Goal: Information Seeking & Learning: Learn about a topic

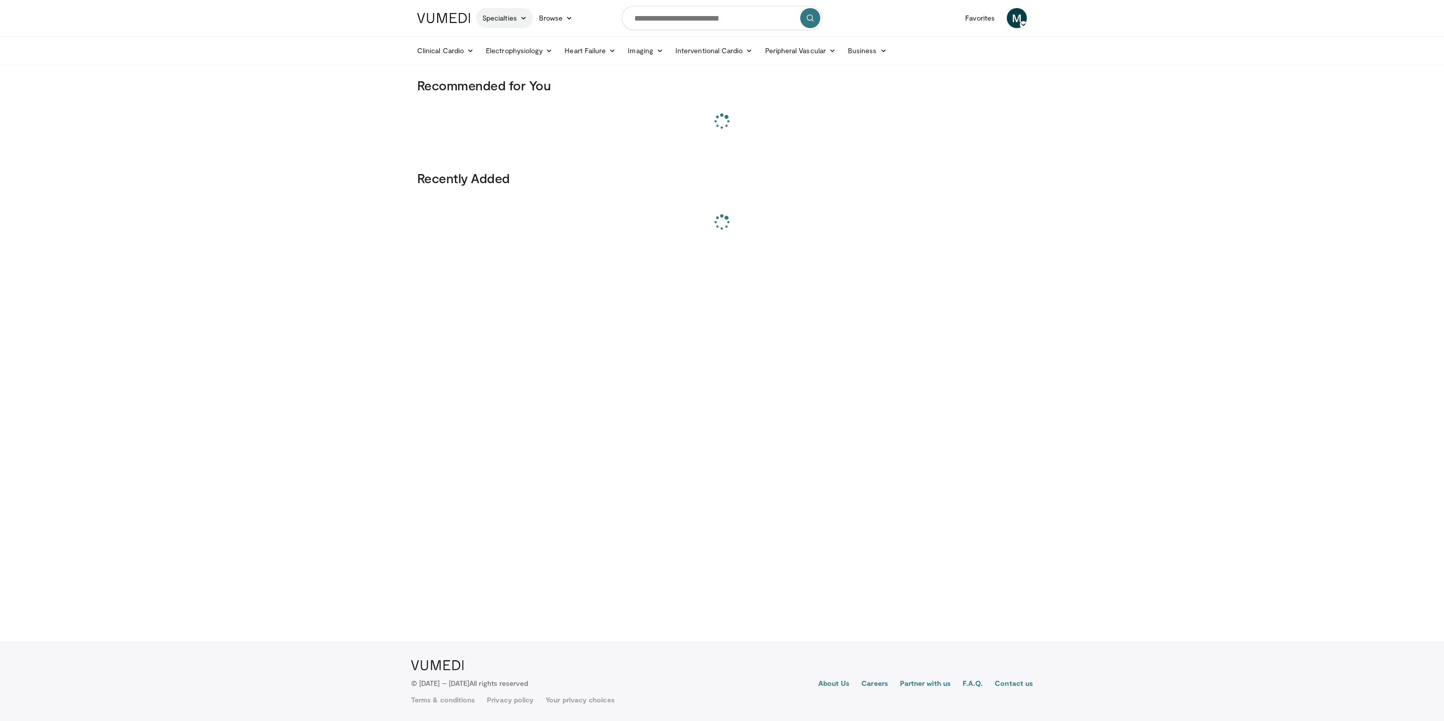
click at [484, 25] on link "Specialties" at bounding box center [504, 18] width 57 height 20
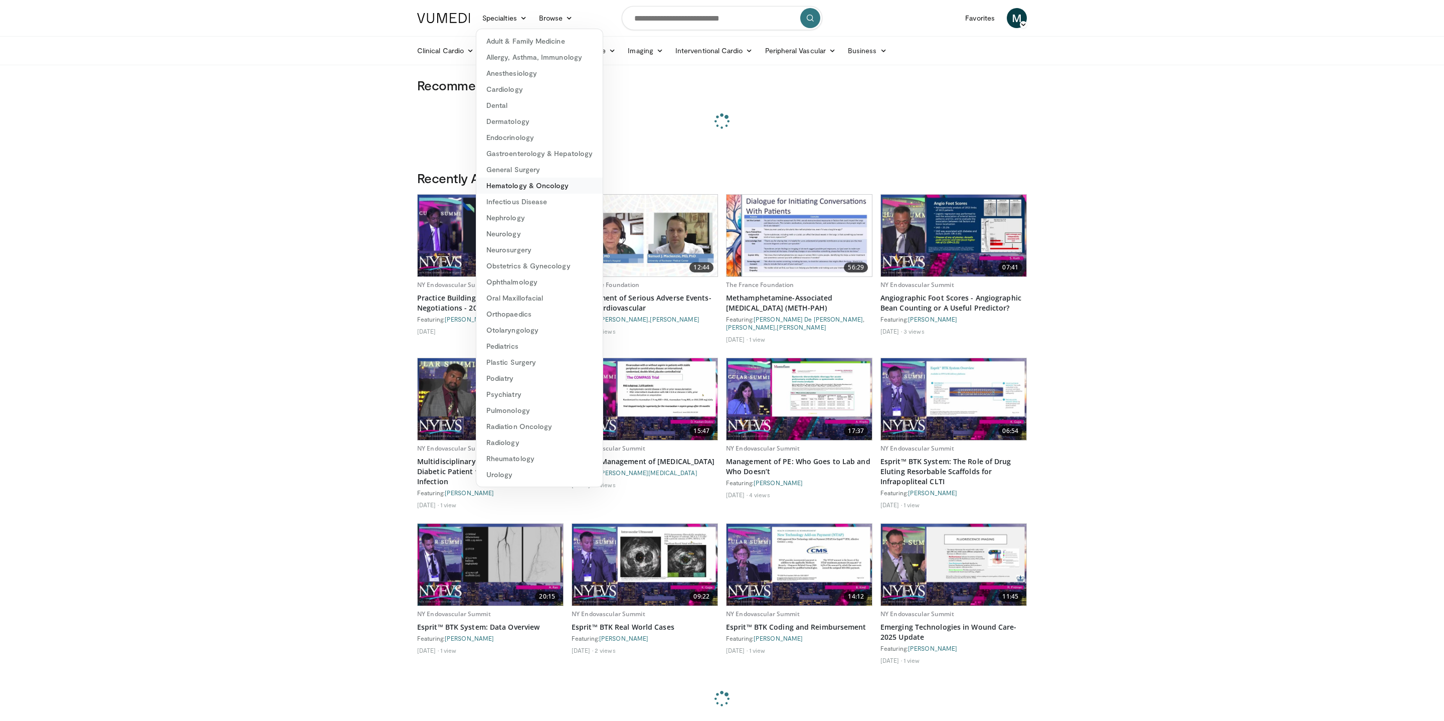
click at [519, 185] on link "Hematology & Oncology" at bounding box center [539, 186] width 126 height 16
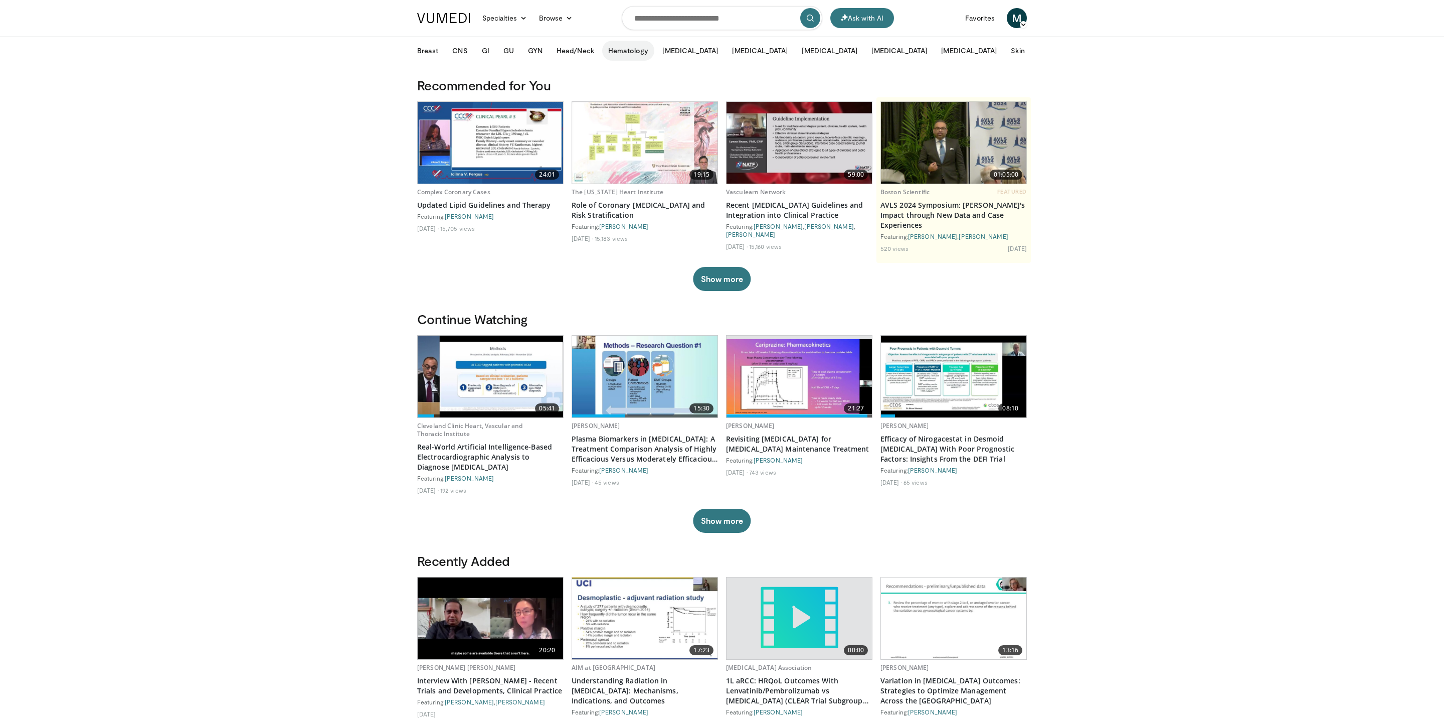
click at [642, 50] on button "Hematology" at bounding box center [628, 51] width 53 height 20
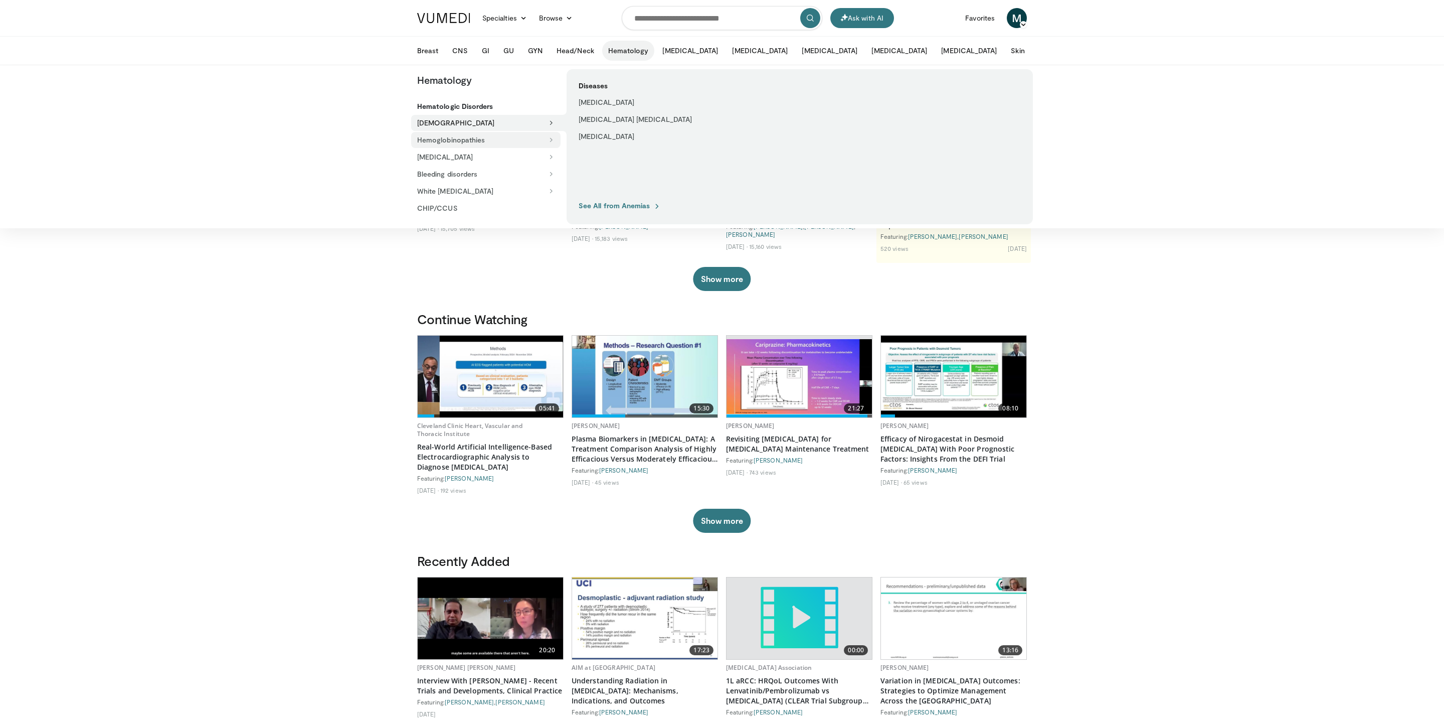
click at [542, 145] on button "Hemoglobinopathies" at bounding box center [485, 140] width 149 height 16
click at [545, 156] on button "Platelet Disorders" at bounding box center [485, 157] width 149 height 16
click at [544, 175] on button "Bleeding disorders" at bounding box center [485, 174] width 149 height 16
click at [543, 190] on button "White blood disorders" at bounding box center [485, 191] width 149 height 16
click at [542, 200] on link "CHIP/CCUS" at bounding box center [485, 208] width 149 height 16
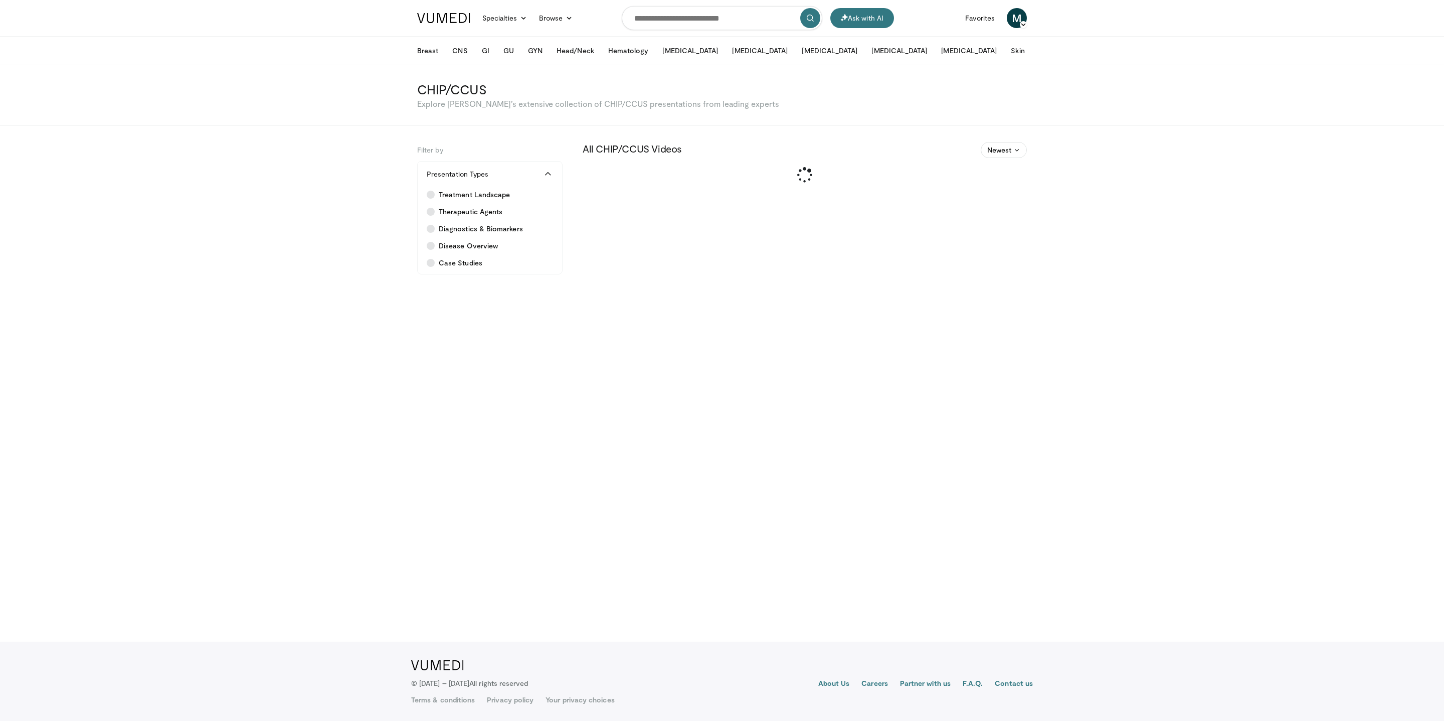
click at [1033, 49] on button "More" at bounding box center [1052, 51] width 39 height 20
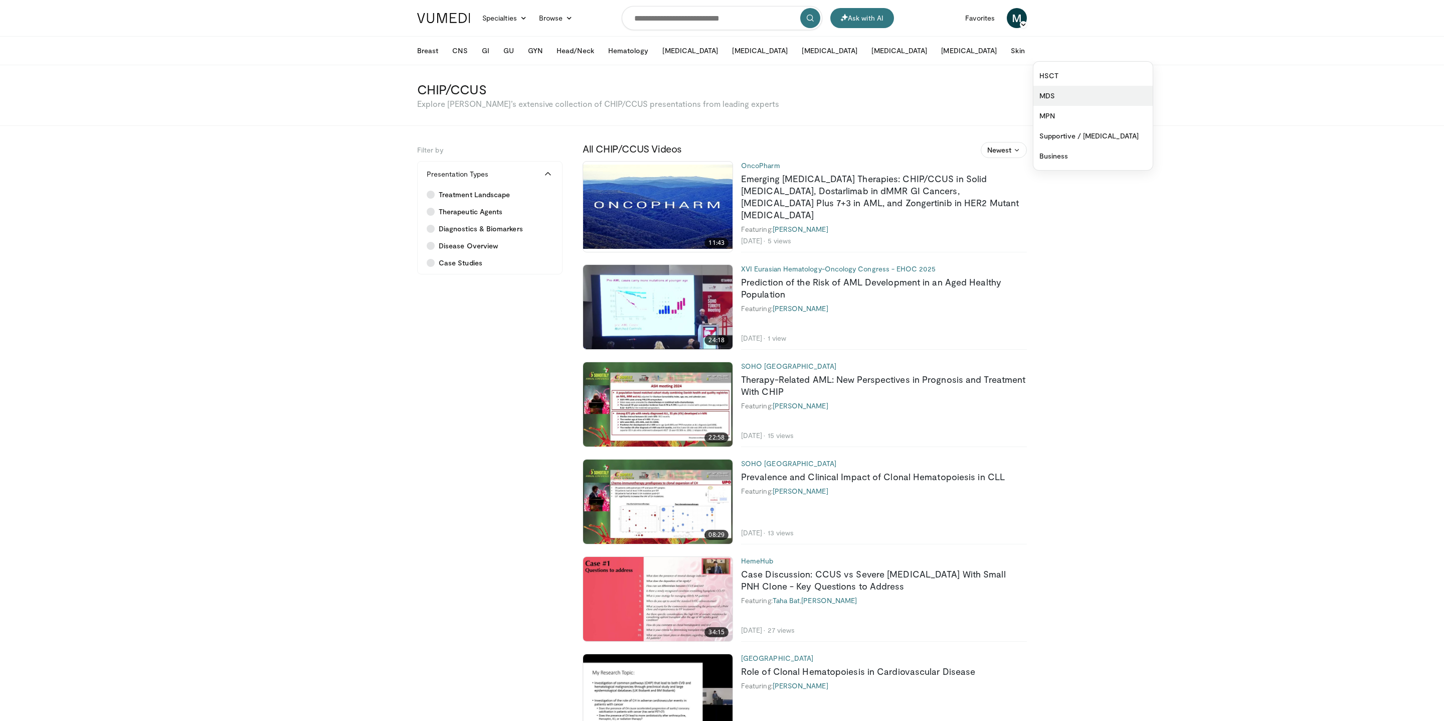
click at [1034, 91] on link "MDS" at bounding box center [1093, 96] width 119 height 20
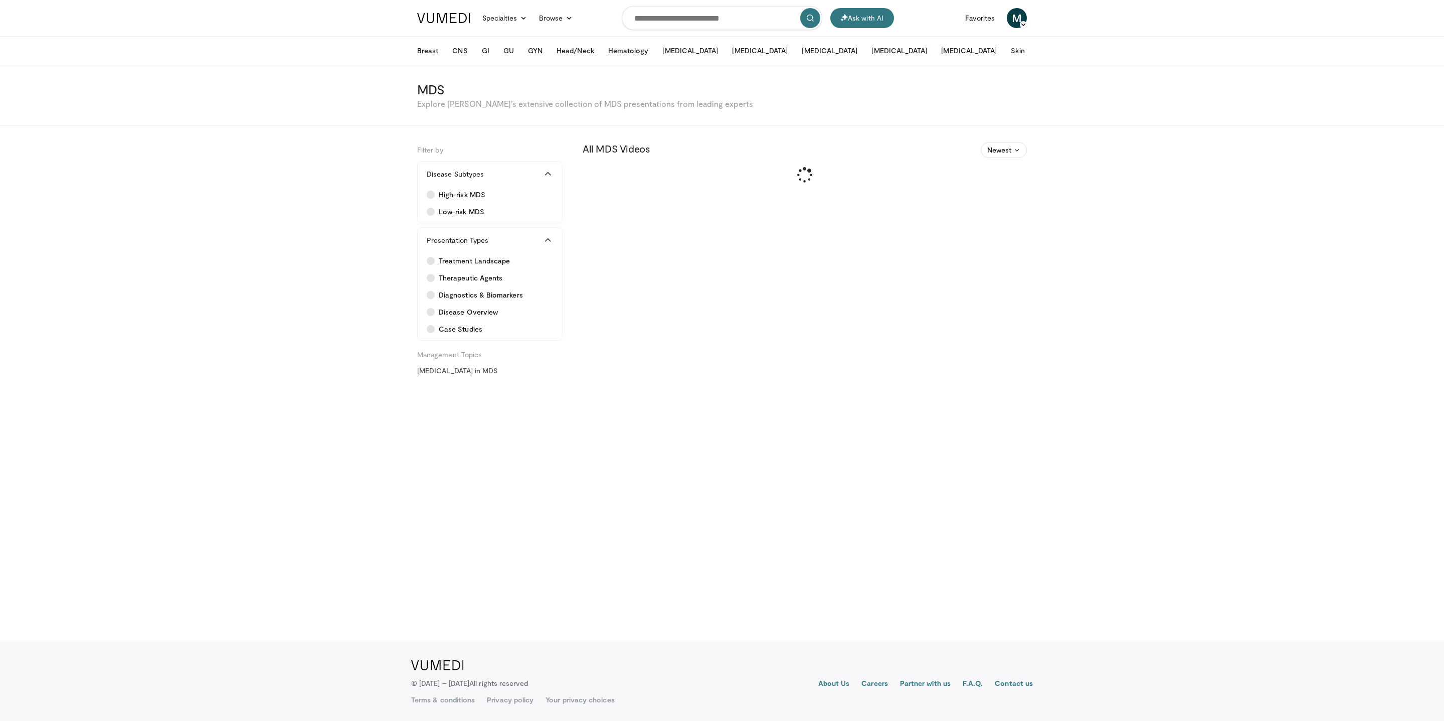
click at [1059, 48] on icon at bounding box center [1062, 50] width 7 height 7
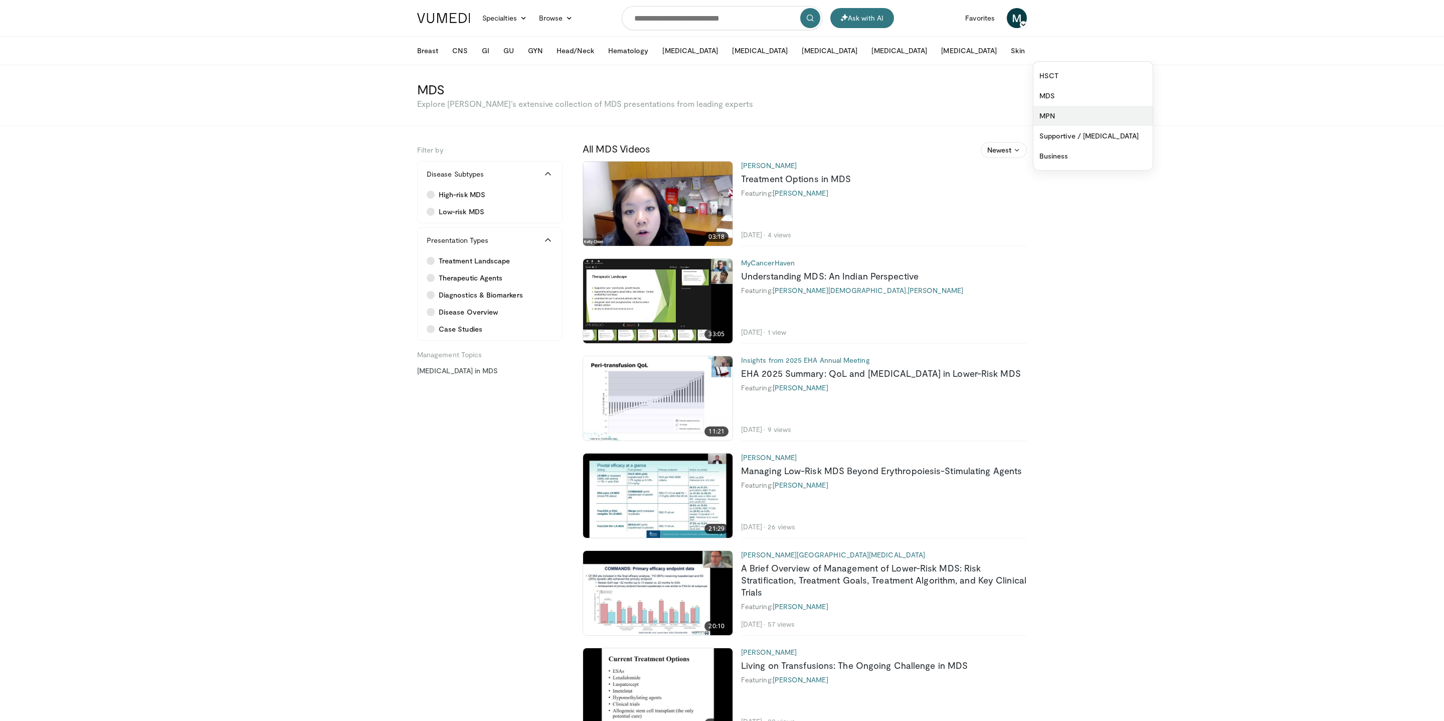
click at [1034, 112] on link "MPN" at bounding box center [1093, 116] width 119 height 20
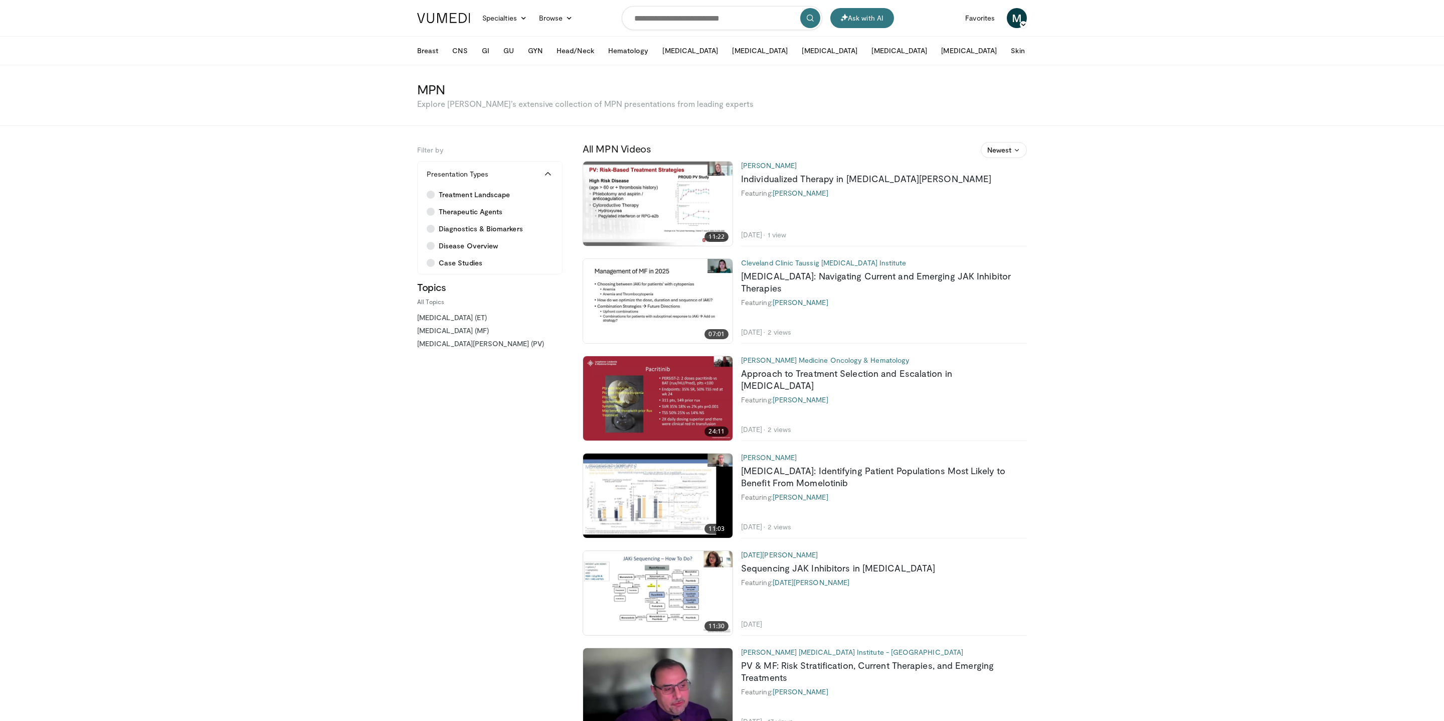
click at [1059, 53] on icon at bounding box center [1062, 50] width 7 height 7
click at [1034, 127] on link "Supportive / [MEDICAL_DATA]" at bounding box center [1093, 136] width 119 height 20
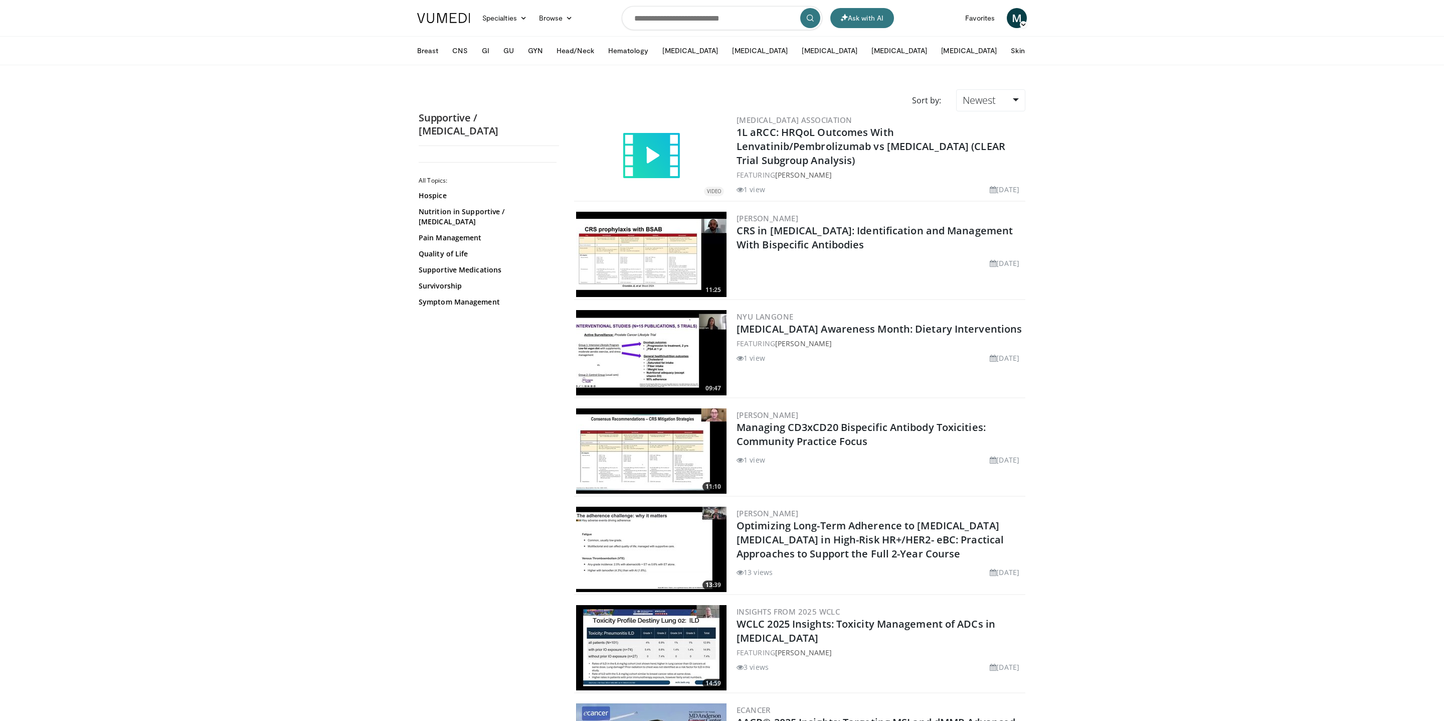
click at [1033, 56] on button "More" at bounding box center [1052, 51] width 39 height 20
click at [1034, 112] on link "MPN" at bounding box center [1093, 116] width 119 height 20
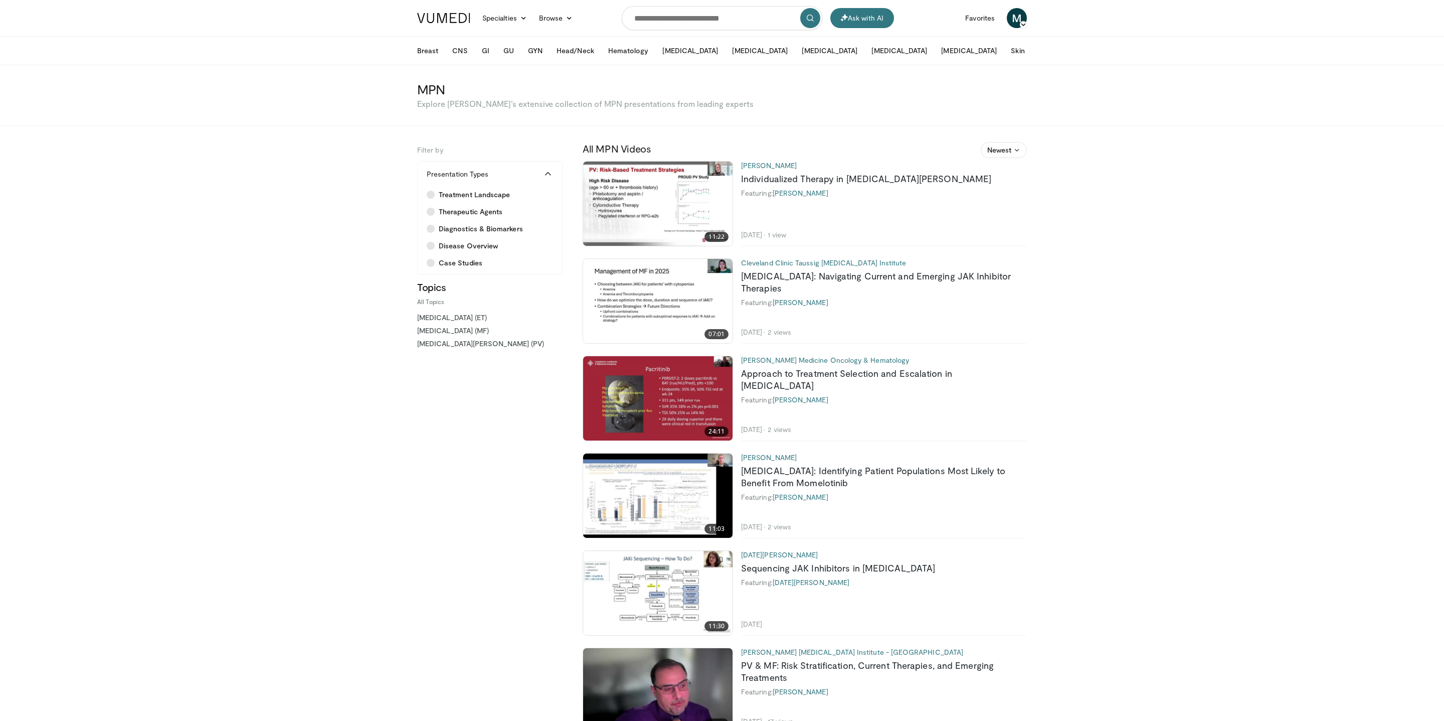
click at [1033, 51] on button "More" at bounding box center [1052, 51] width 39 height 20
click at [1034, 78] on link "HSCT" at bounding box center [1093, 76] width 119 height 20
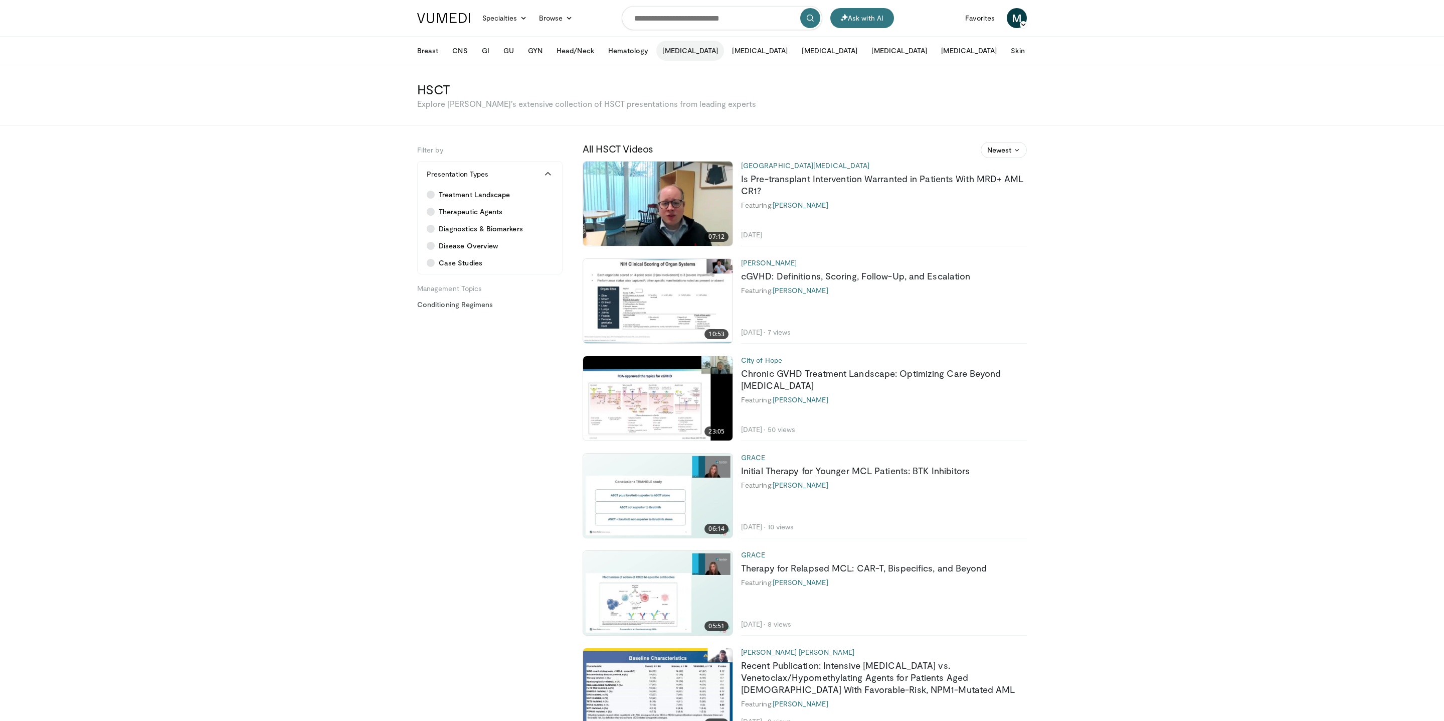
click at [661, 48] on button "[MEDICAL_DATA]" at bounding box center [690, 51] width 68 height 20
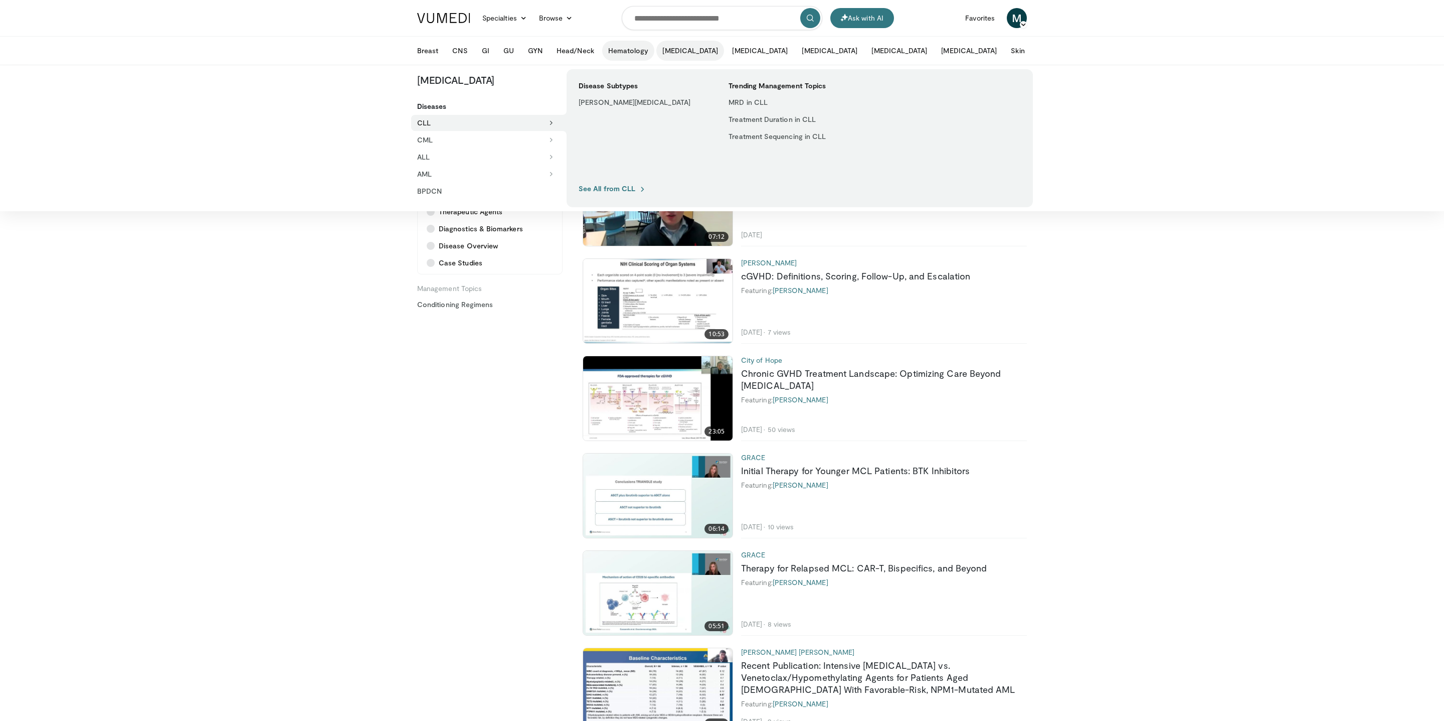
click at [621, 46] on button "Hematology" at bounding box center [628, 51] width 53 height 20
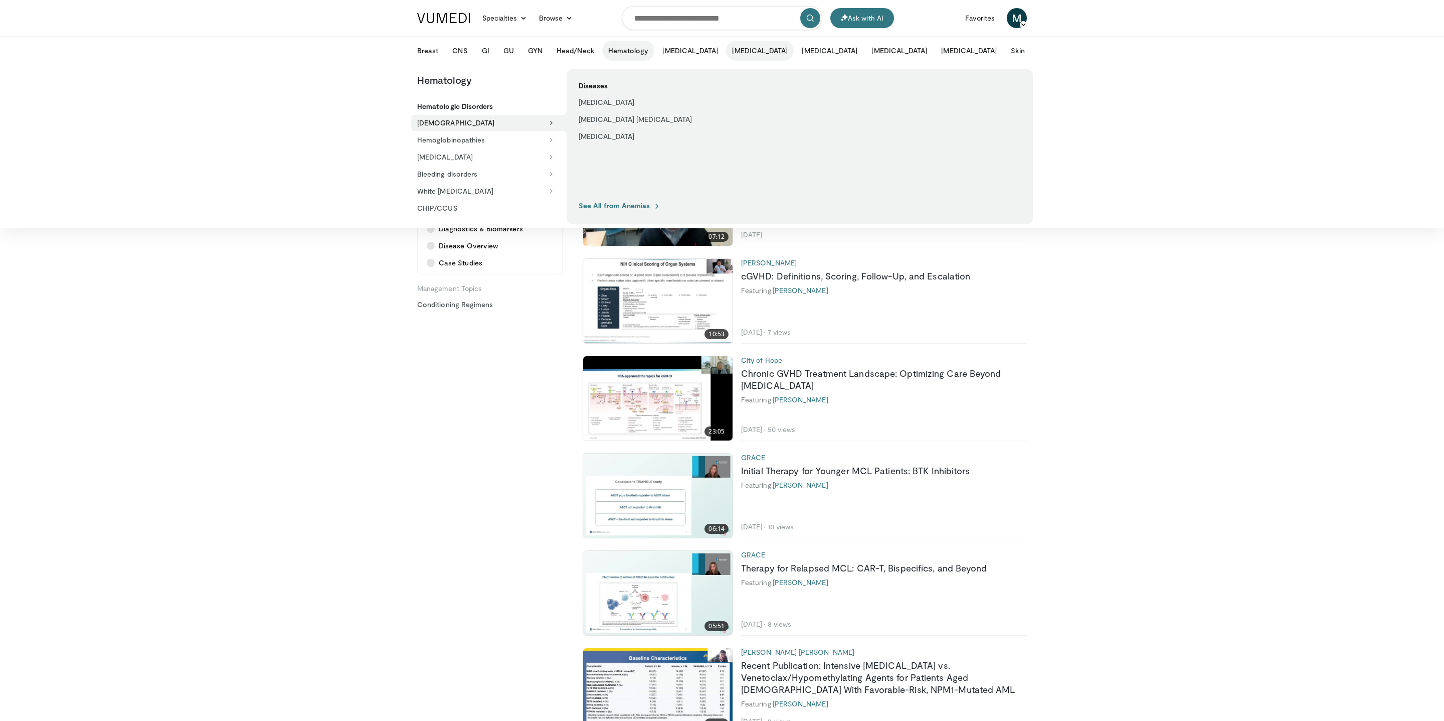
click at [726, 51] on button "[MEDICAL_DATA]" at bounding box center [760, 51] width 68 height 20
click at [552, 188] on icon at bounding box center [551, 191] width 7 height 7
click at [550, 205] on icon at bounding box center [551, 208] width 7 height 7
click at [550, 197] on button "MCL" at bounding box center [485, 191] width 149 height 16
click at [550, 166] on button "[MEDICAL_DATA]" at bounding box center [485, 174] width 149 height 16
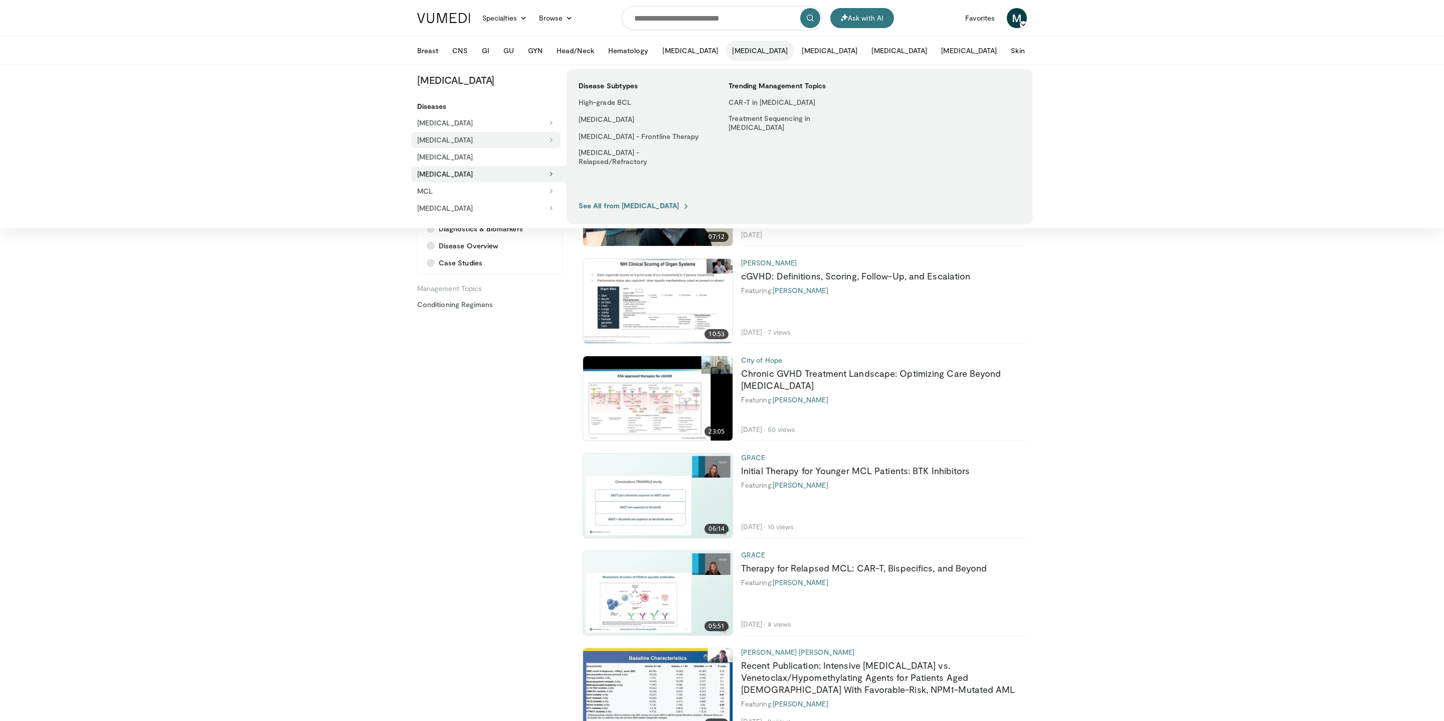
click at [549, 137] on icon at bounding box center [551, 139] width 7 height 7
click at [549, 118] on button "[MEDICAL_DATA]" at bounding box center [485, 123] width 149 height 16
click at [796, 50] on button "[MEDICAL_DATA]" at bounding box center [830, 51] width 68 height 20
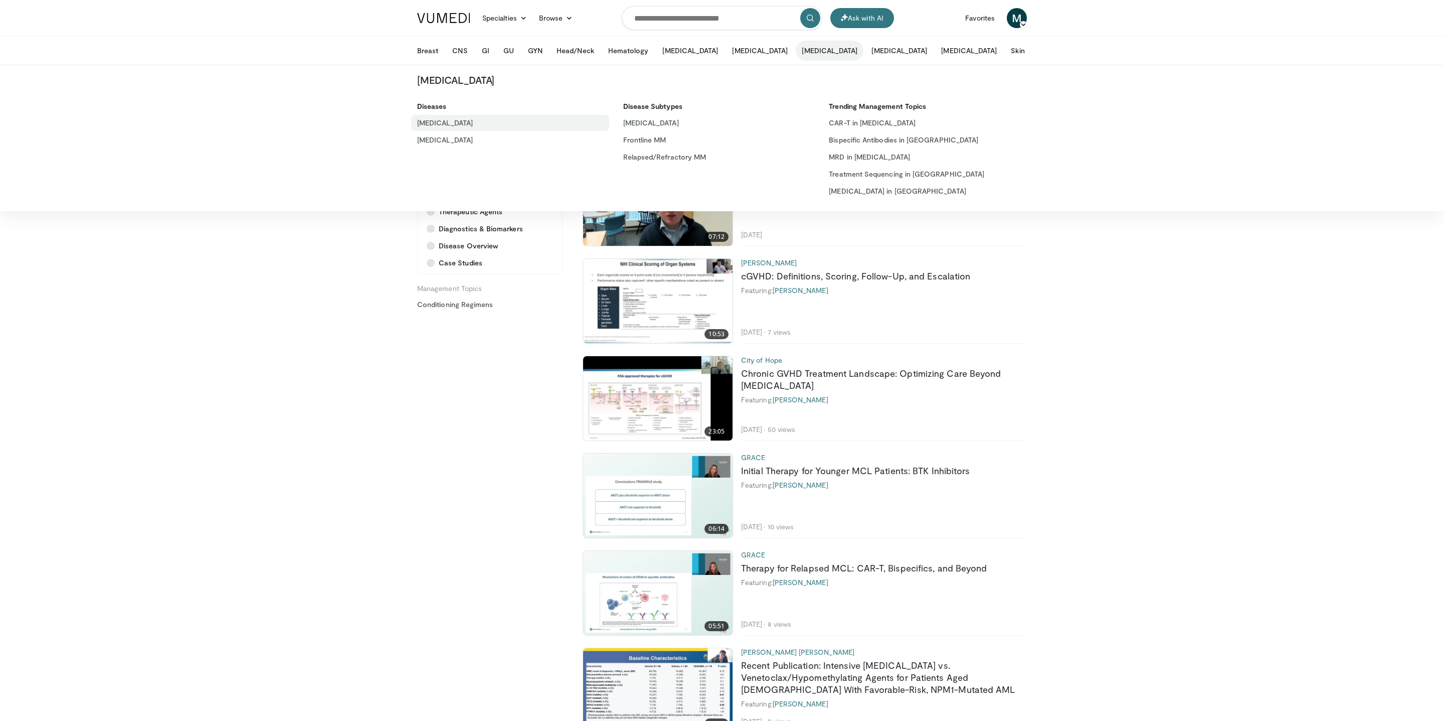
click at [421, 127] on link "[MEDICAL_DATA]" at bounding box center [510, 123] width 198 height 16
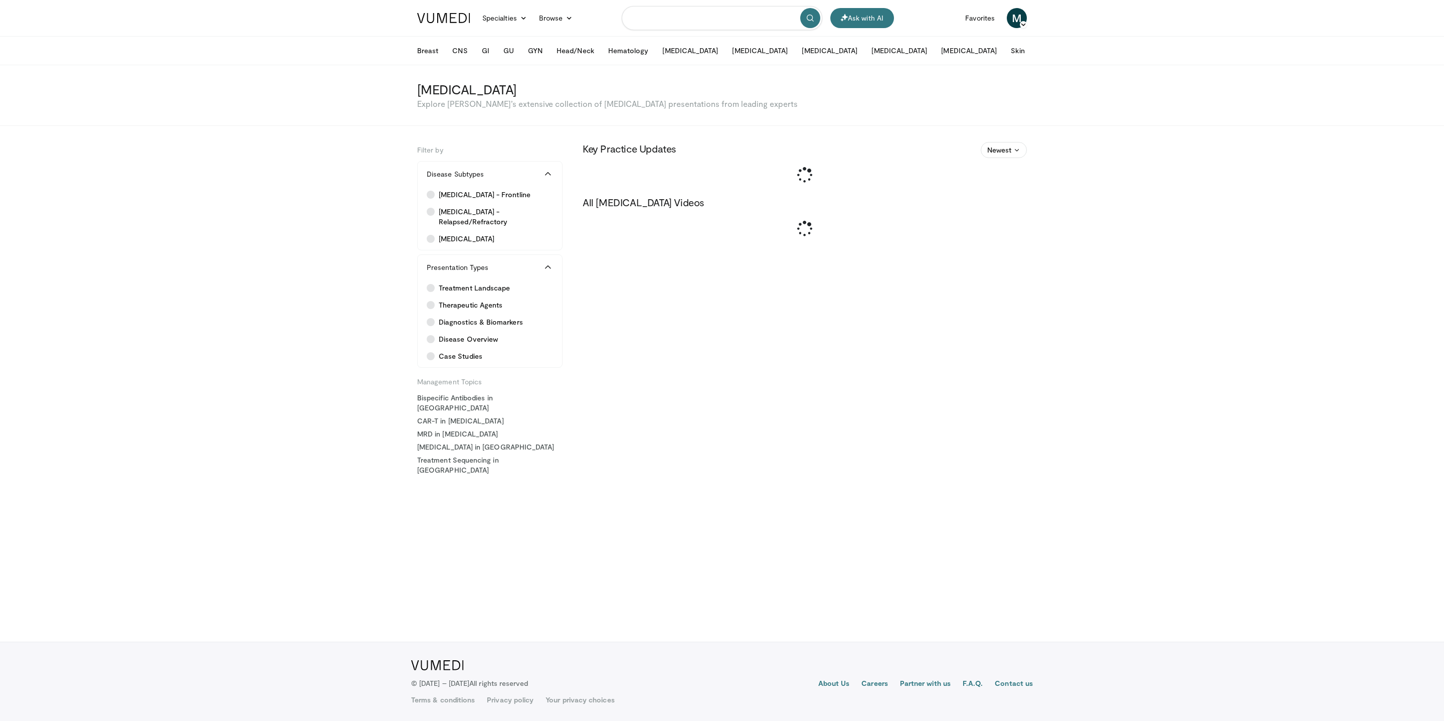
click at [731, 19] on input "Search topics, interventions" at bounding box center [722, 18] width 201 height 24
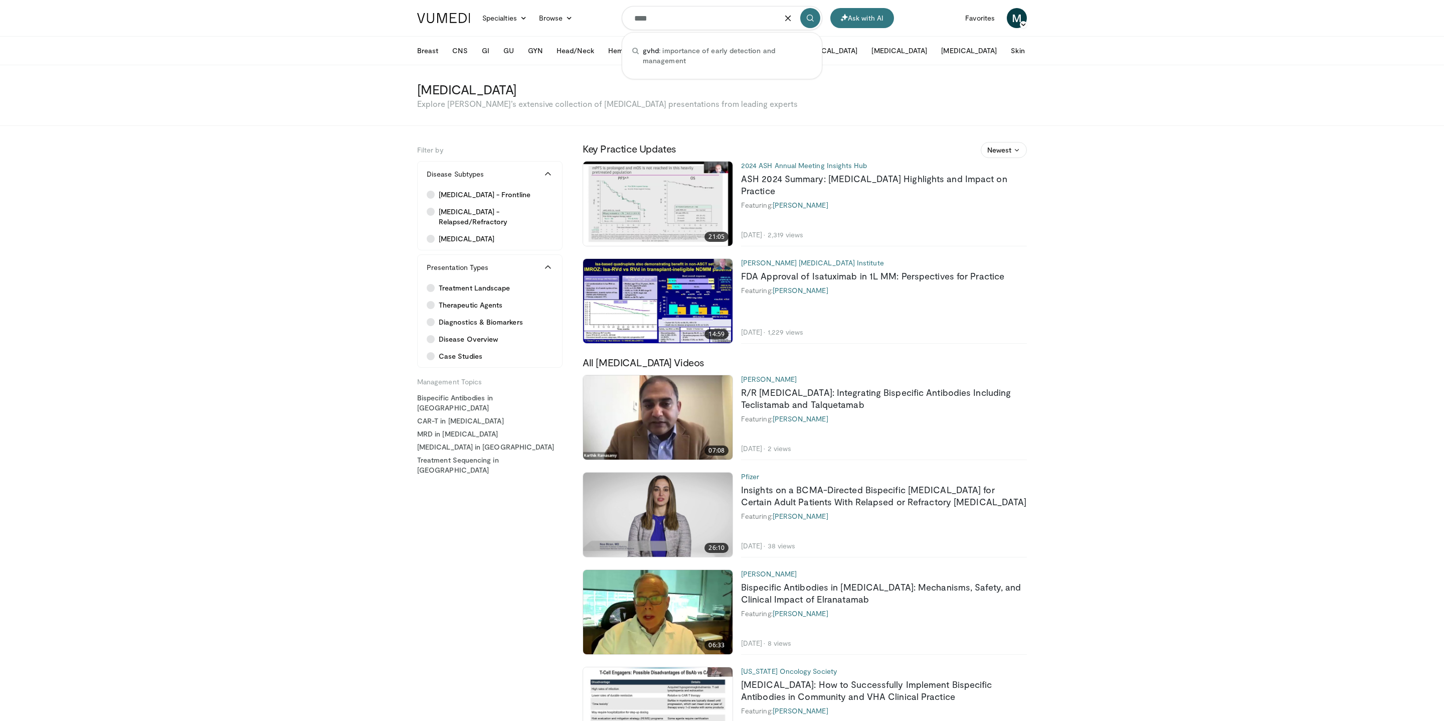
type input "****"
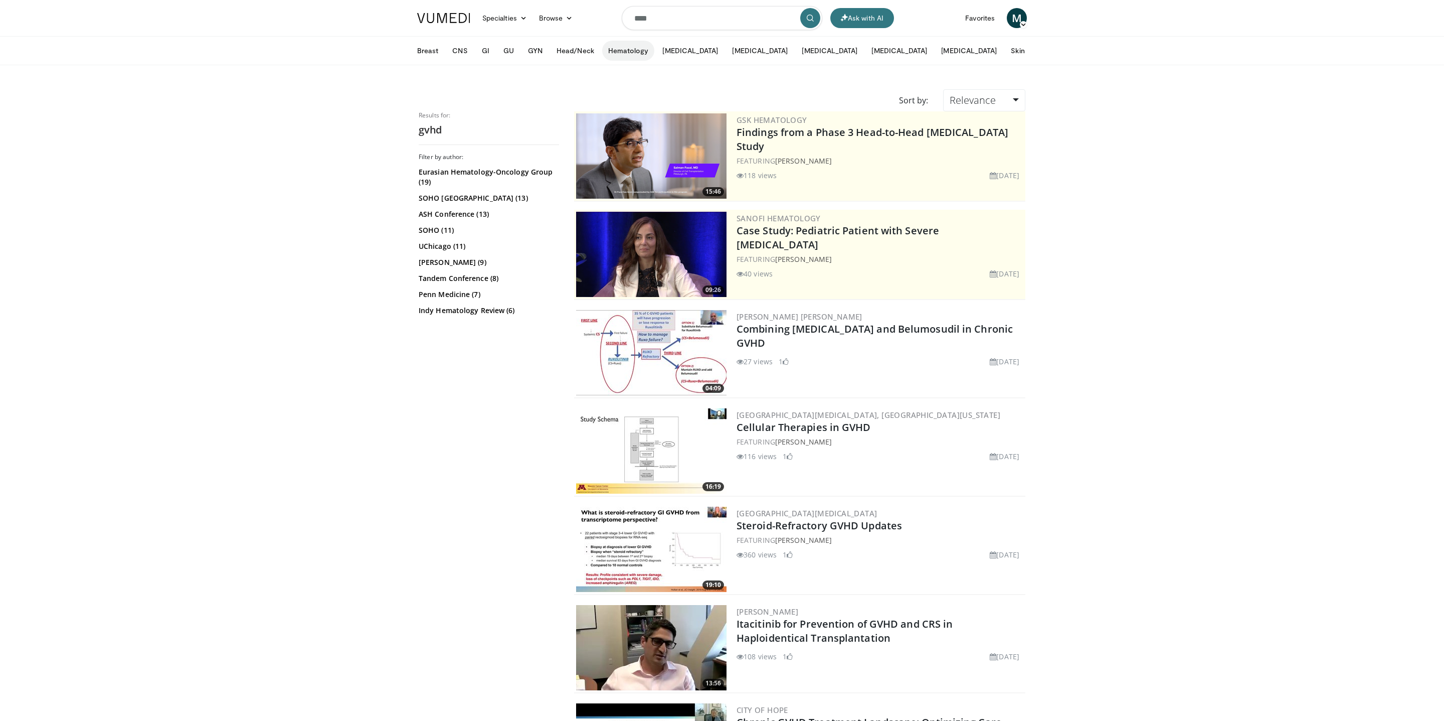
click at [632, 50] on button "Hematology" at bounding box center [628, 51] width 53 height 20
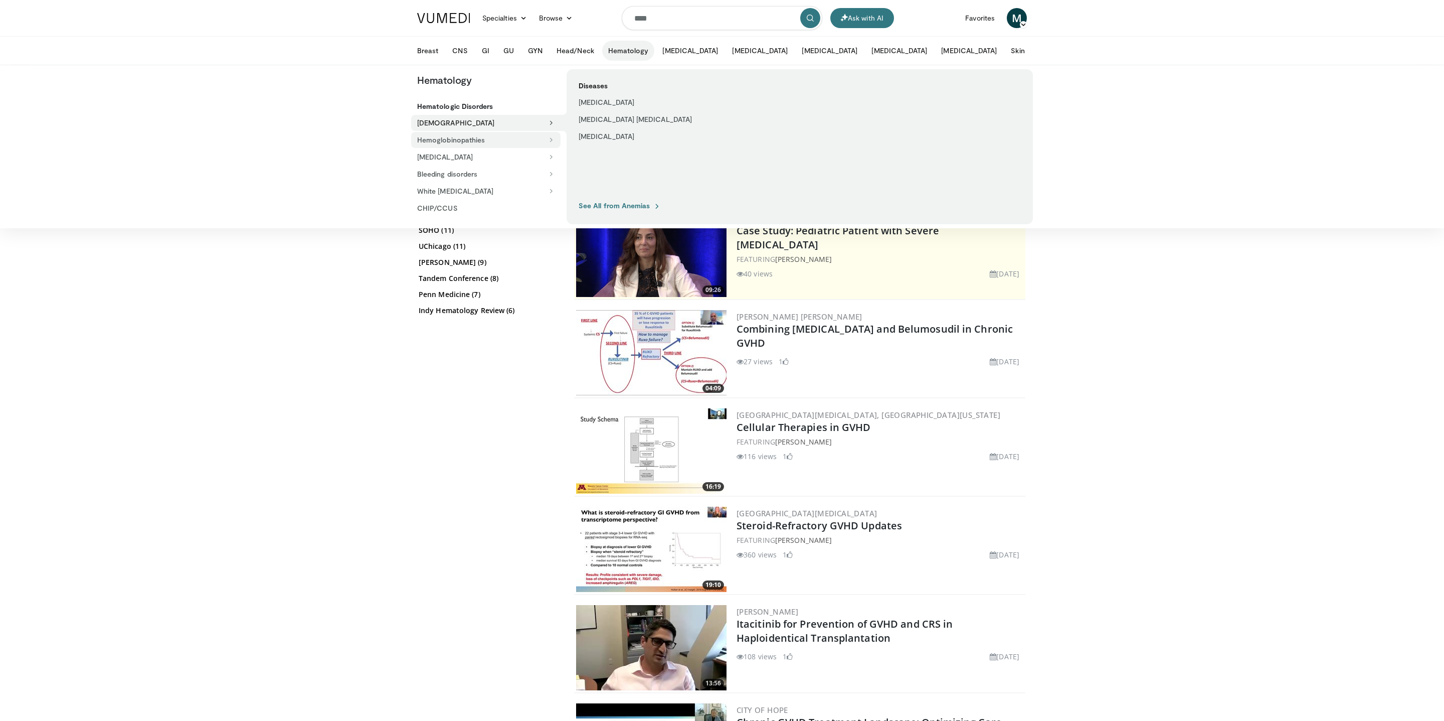
click at [550, 138] on icon at bounding box center [551, 139] width 7 height 7
click at [552, 149] on button "[MEDICAL_DATA]" at bounding box center [485, 157] width 149 height 16
click at [554, 169] on button "Bleeding disorders" at bounding box center [485, 174] width 149 height 16
click at [554, 186] on button "White [MEDICAL_DATA]" at bounding box center [485, 191] width 149 height 16
click at [485, 188] on button "White [MEDICAL_DATA]" at bounding box center [488, 191] width 155 height 16
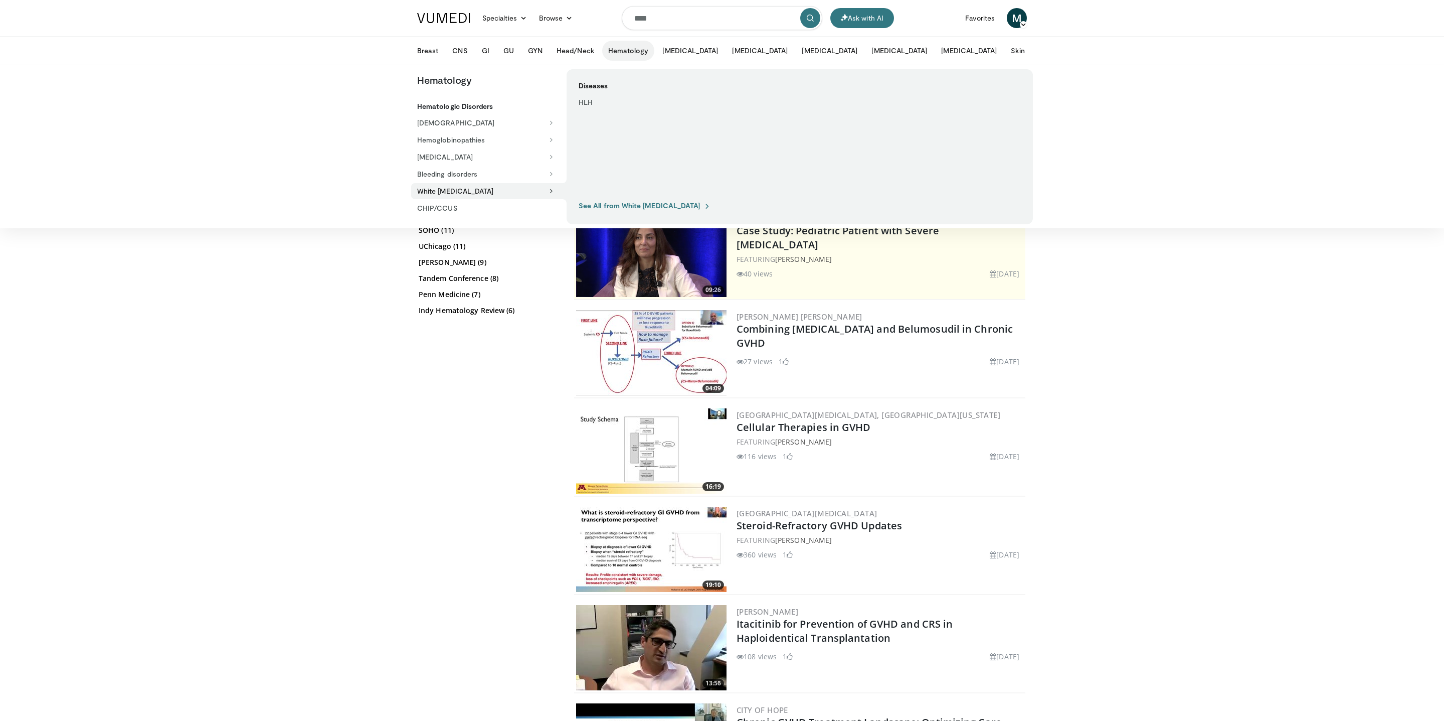
click at [448, 408] on div "Filter by author: Eurasian Hematology-Oncology Group (19) SOHO Italy (13) ASH C…" at bounding box center [489, 403] width 140 height 501
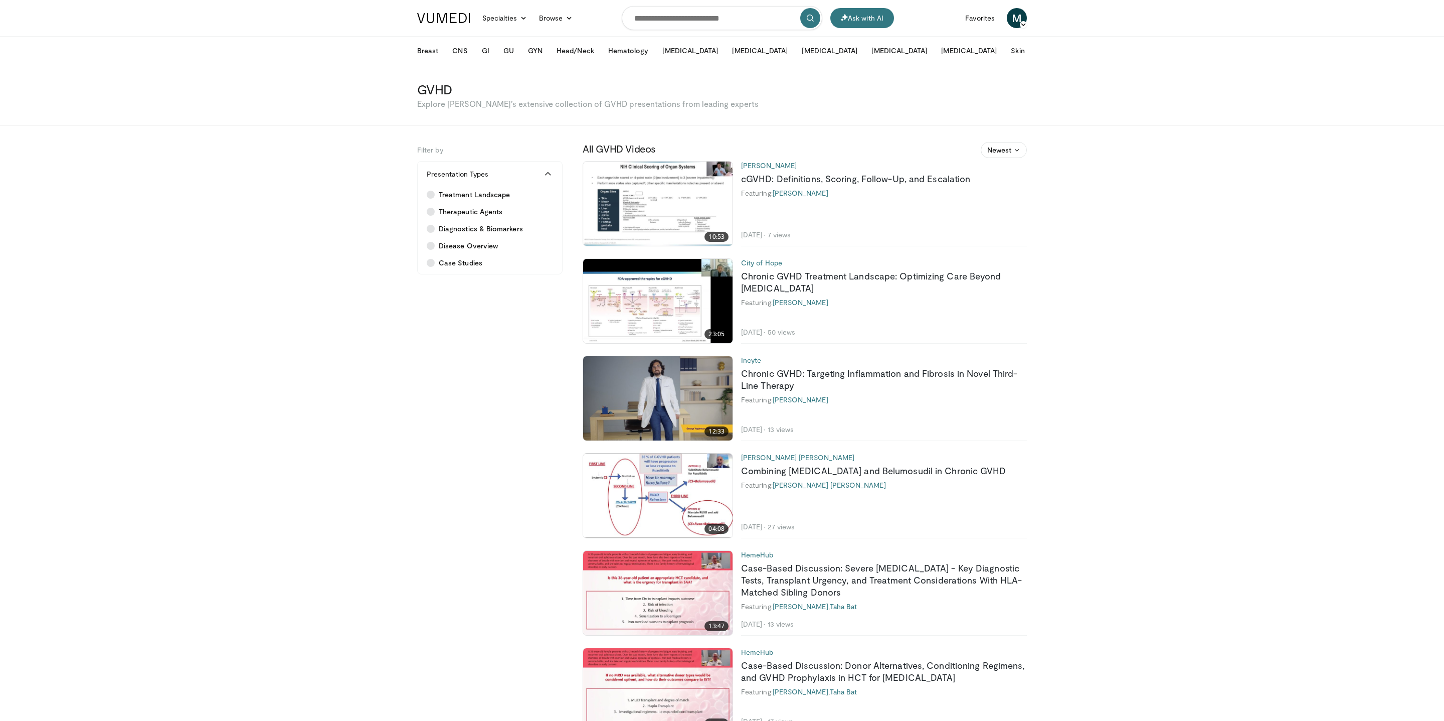
click at [438, 87] on h3 "GVHD" at bounding box center [722, 89] width 610 height 16
click at [437, 87] on h3 "GVHD" at bounding box center [722, 89] width 610 height 16
copy div "GVHD"
click at [1033, 46] on button "More" at bounding box center [1052, 51] width 39 height 20
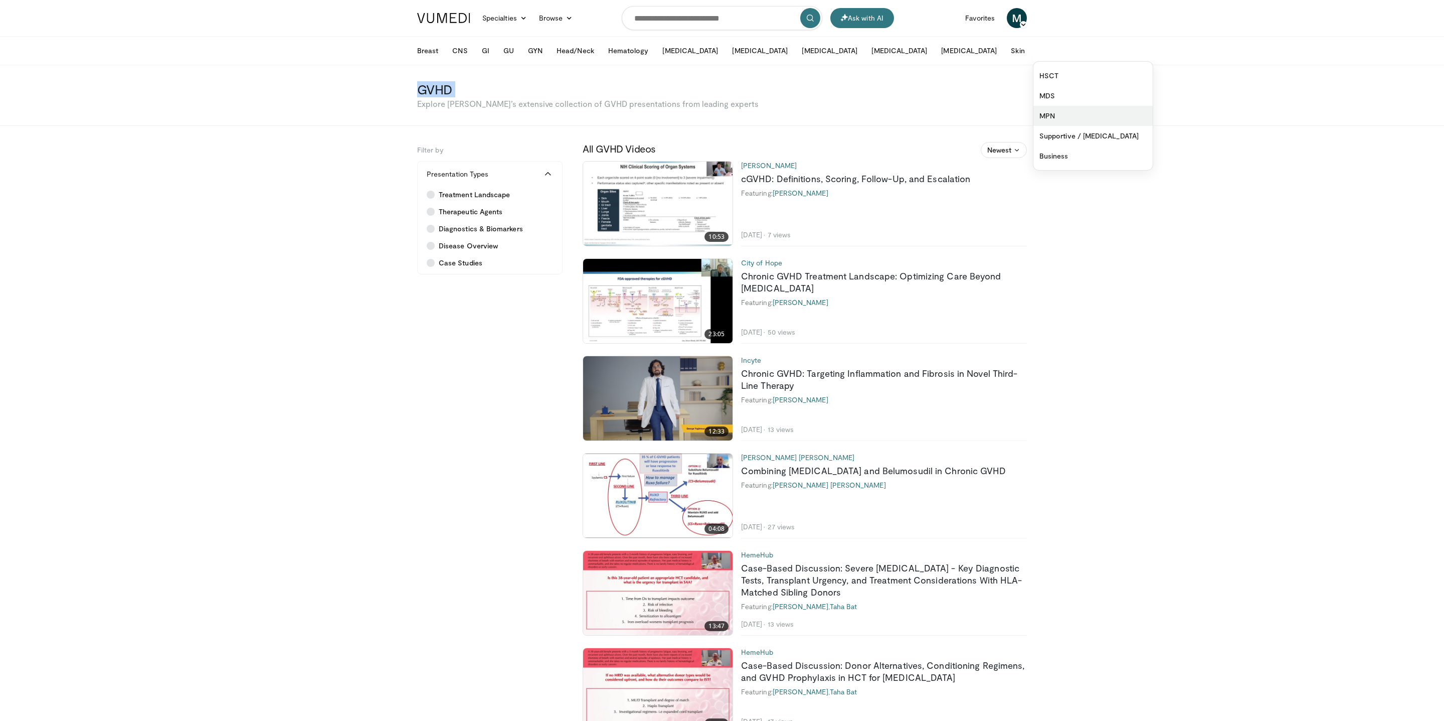
click at [1034, 116] on link "MPN" at bounding box center [1093, 116] width 119 height 20
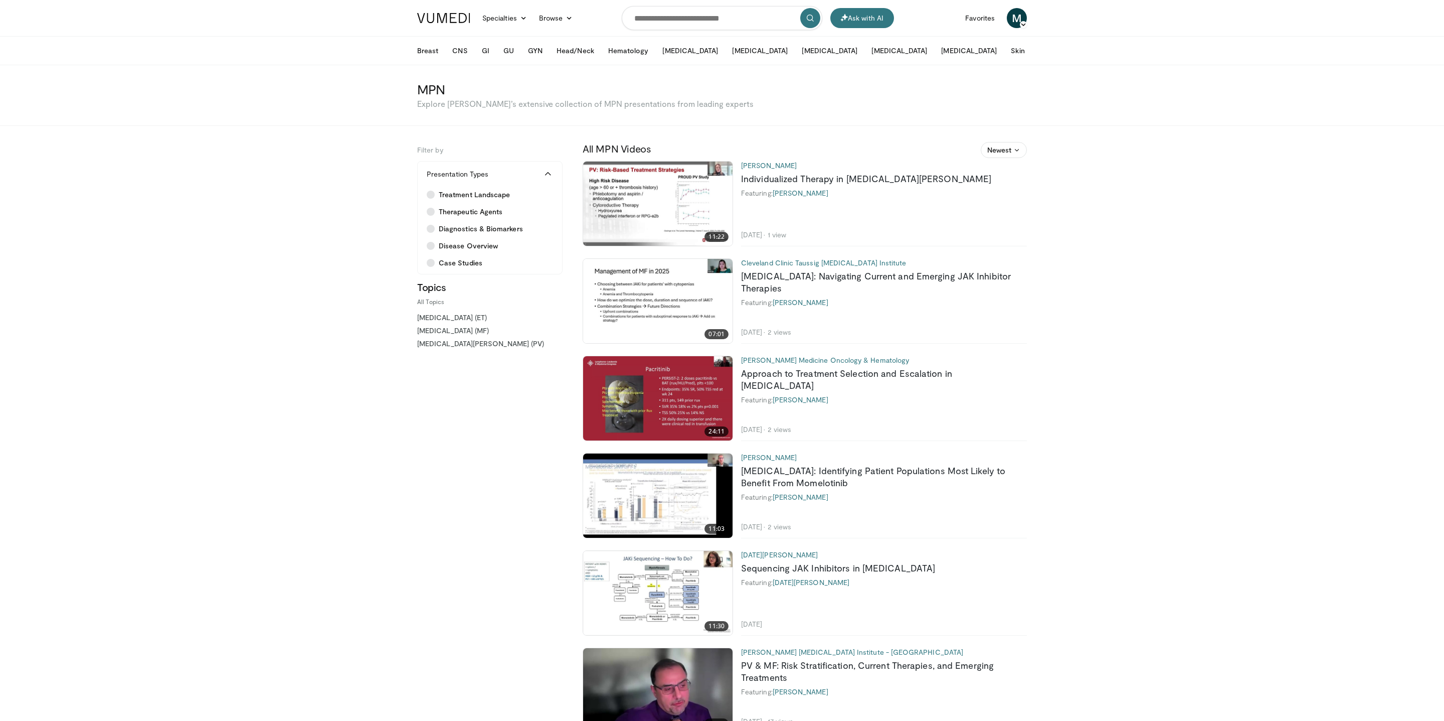
click at [1033, 59] on button "More" at bounding box center [1052, 51] width 39 height 20
click at [1034, 72] on link "HSCT" at bounding box center [1093, 76] width 119 height 20
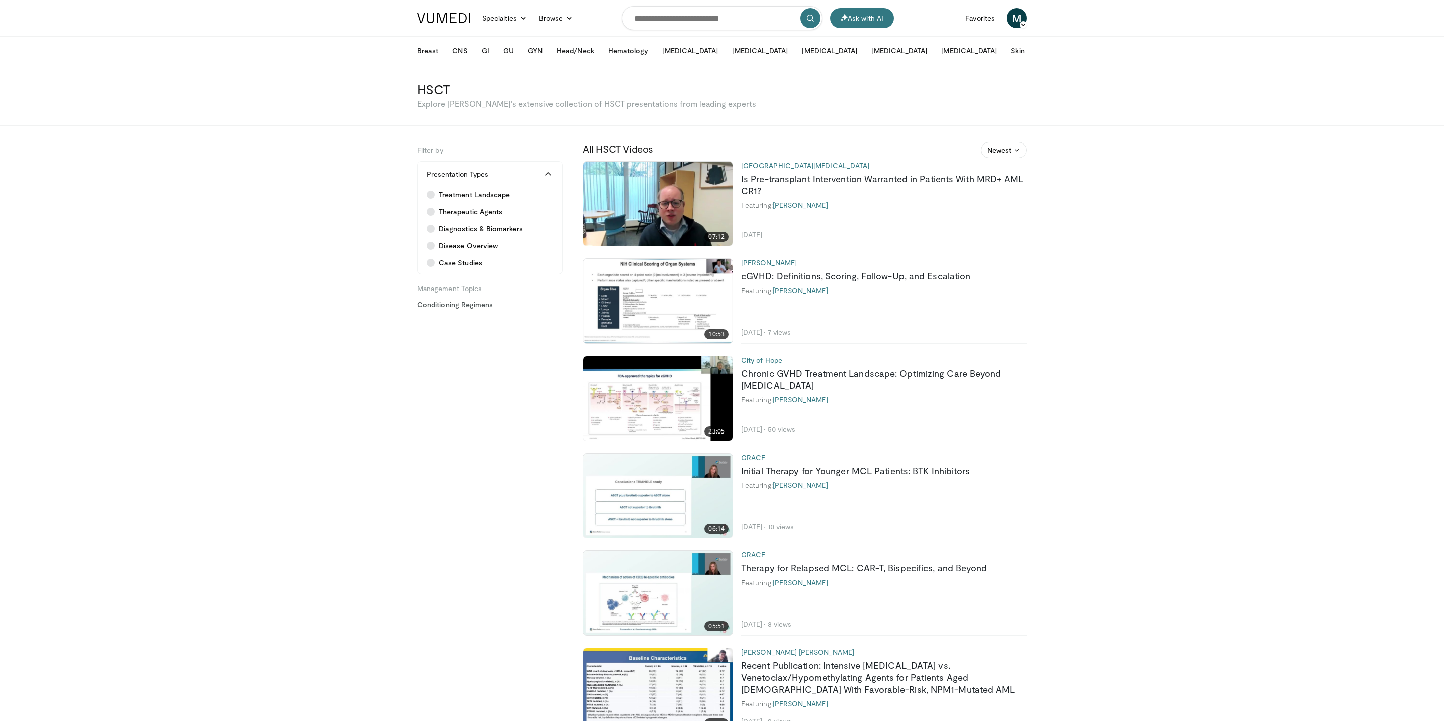
click at [1033, 53] on button "More" at bounding box center [1052, 51] width 39 height 20
